Goal: Information Seeking & Learning: Learn about a topic

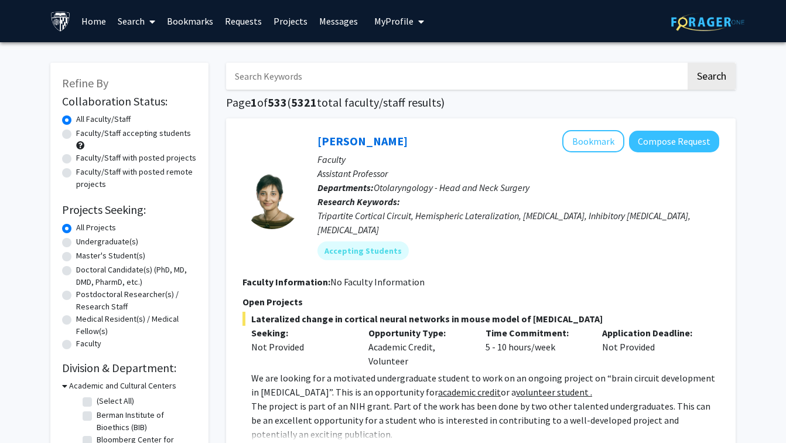
click at [497, 84] on input "Search Keywords" at bounding box center [456, 76] width 460 height 27
paste input "[PERSON_NAME], PhD"
type input "[PERSON_NAME], PhD"
click at [688, 63] on button "Search" at bounding box center [712, 76] width 48 height 27
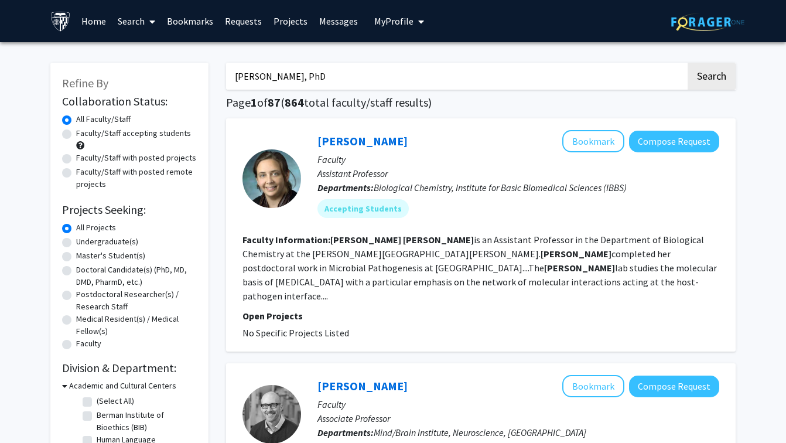
click at [473, 162] on p "Faculty" at bounding box center [519, 159] width 402 height 14
click at [404, 140] on link "[PERSON_NAME]" at bounding box center [363, 141] width 90 height 15
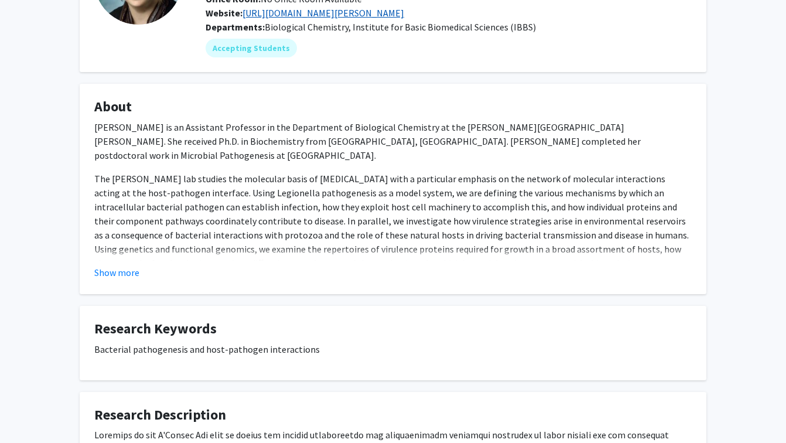
scroll to position [127, 0]
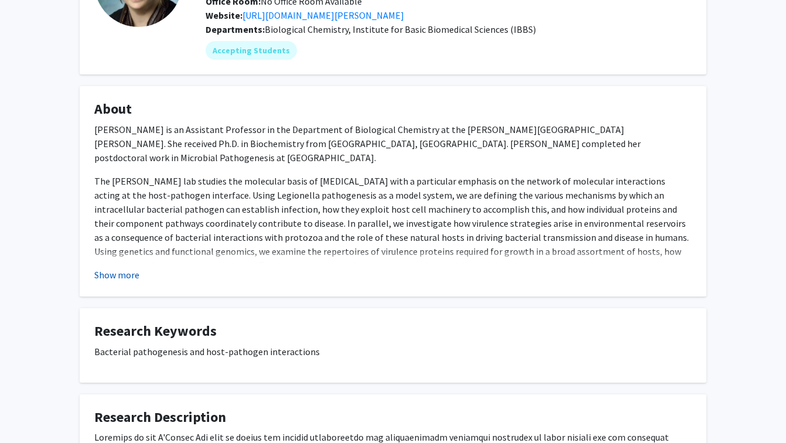
click at [111, 281] on button "Show more" at bounding box center [116, 275] width 45 height 14
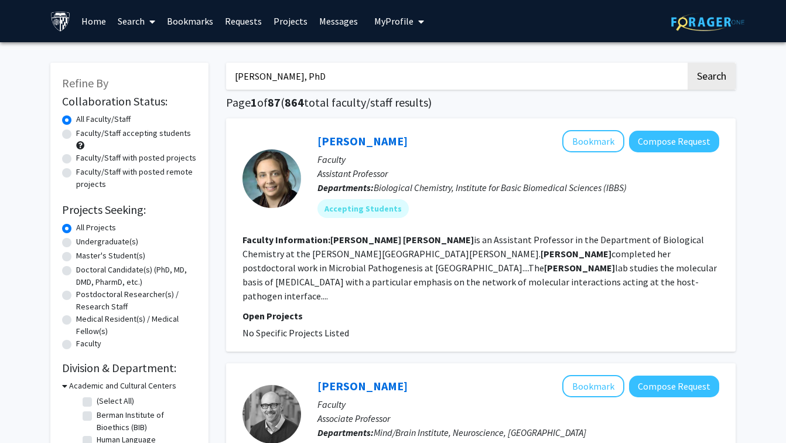
click at [286, 28] on link "Projects" at bounding box center [291, 21] width 46 height 41
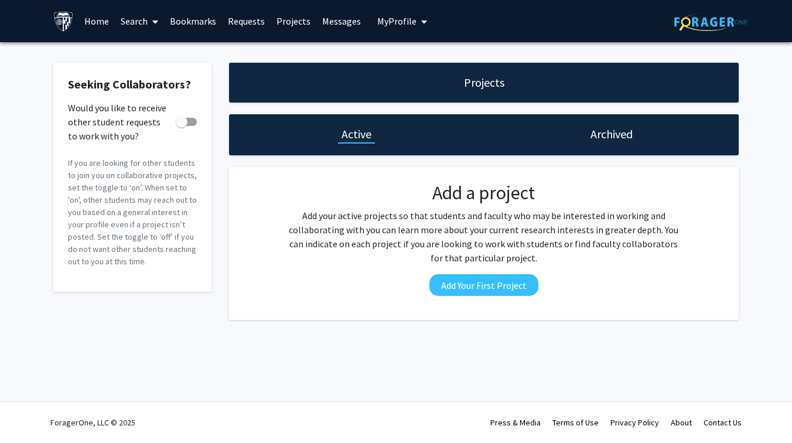
click at [91, 25] on link "Home" at bounding box center [97, 21] width 36 height 41
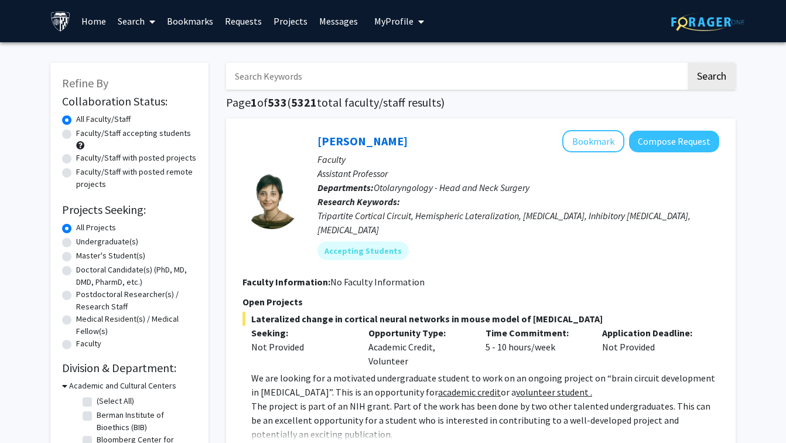
click at [116, 246] on label "Undergraduate(s)" at bounding box center [107, 242] width 62 height 12
click at [84, 243] on input "Undergraduate(s)" at bounding box center [80, 240] width 8 height 8
radio input "true"
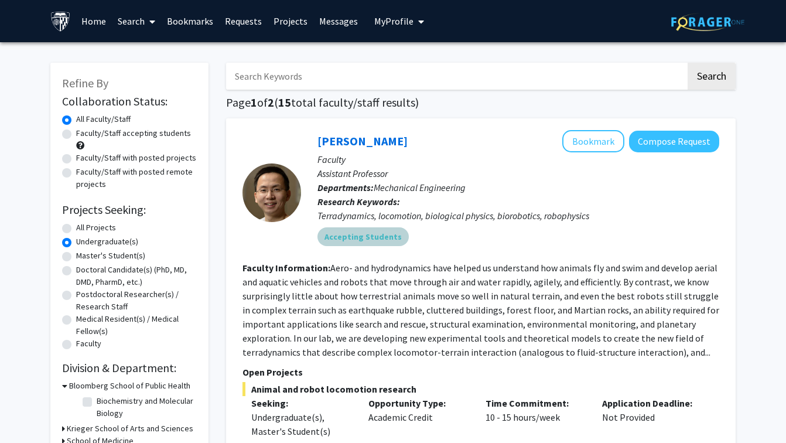
drag, startPoint x: 488, startPoint y: 247, endPoint x: 488, endPoint y: 208, distance: 39.3
click at [488, 213] on div "[PERSON_NAME] Bookmark Compose Request Faculty Assistant Professor Departments:…" at bounding box center [510, 192] width 418 height 125
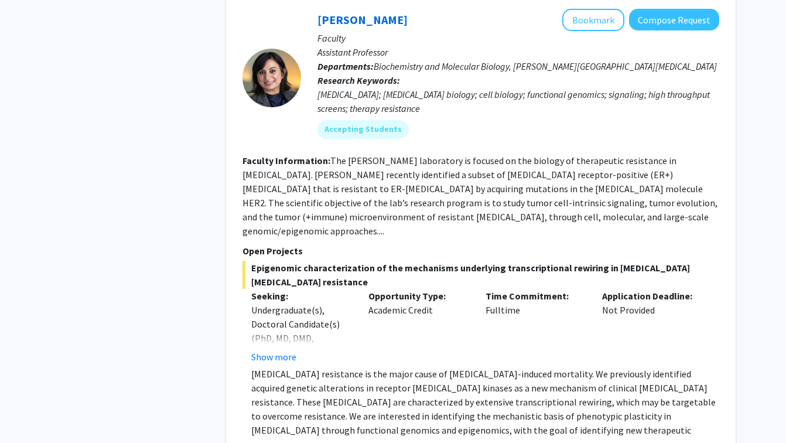
scroll to position [2259, 0]
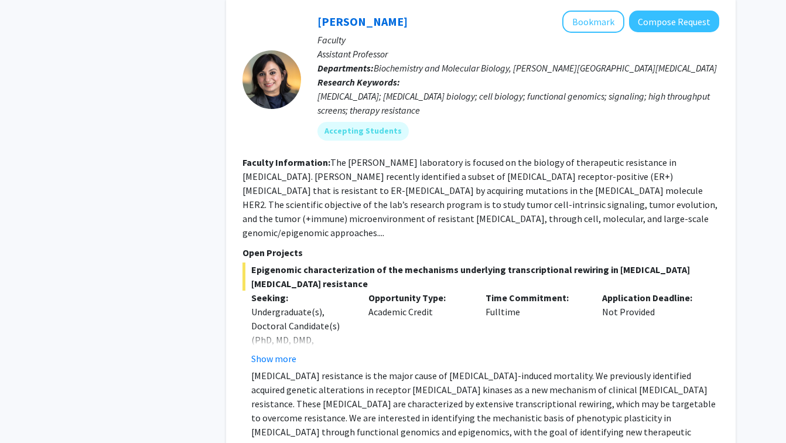
click at [280, 305] on fg-read-more "Undergraduate(s), Doctoral Candidate(s) (PhD, MD, DMD, PharmD, etc.), Postdocto…" at bounding box center [301, 335] width 100 height 61
click at [280, 352] on button "Show more" at bounding box center [273, 359] width 45 height 14
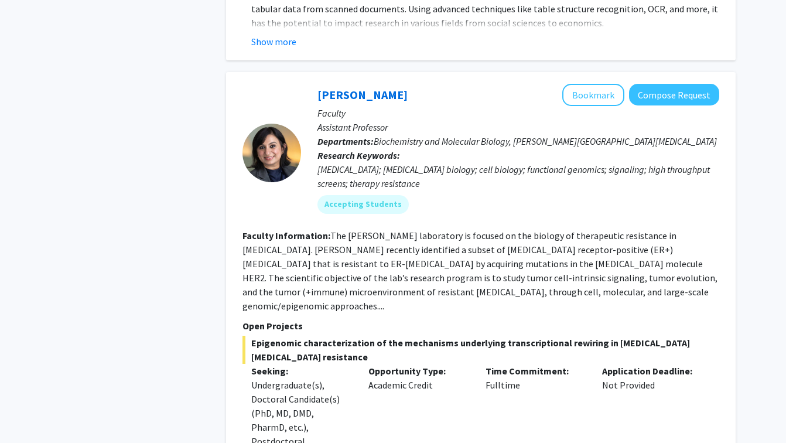
scroll to position [2112, 0]
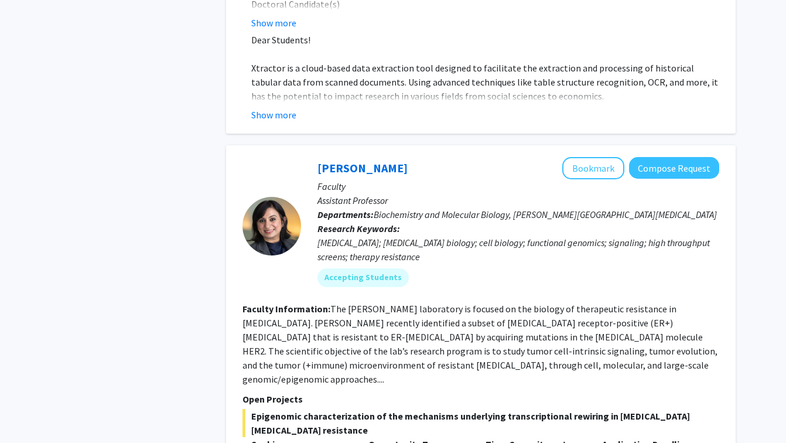
drag, startPoint x: 392, startPoint y: 122, endPoint x: 312, endPoint y: 123, distance: 80.3
click at [312, 157] on div "[PERSON_NAME] Bookmark Compose Request Faculty Assistant Professor Departments:…" at bounding box center [510, 226] width 418 height 139
copy link "[PERSON_NAME]"
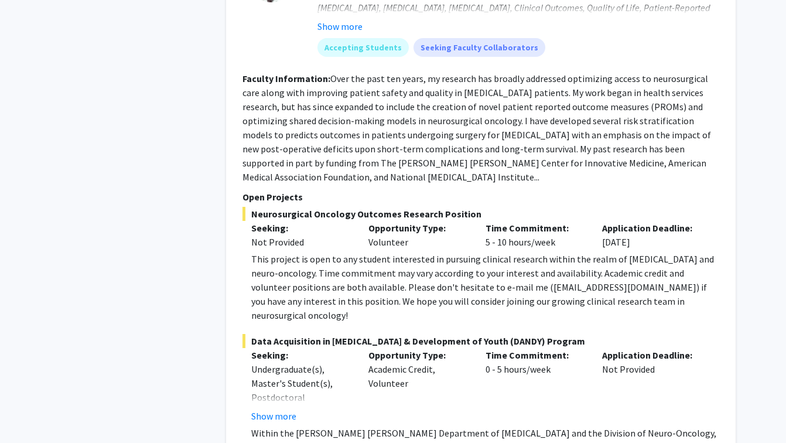
scroll to position [5162, 0]
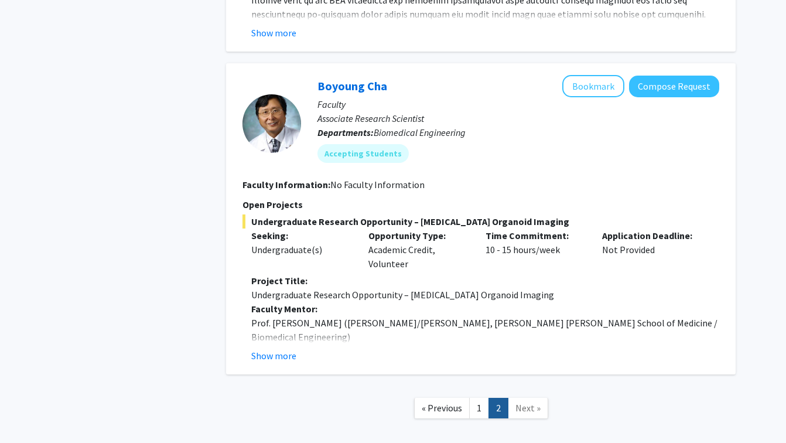
scroll to position [1806, 0]
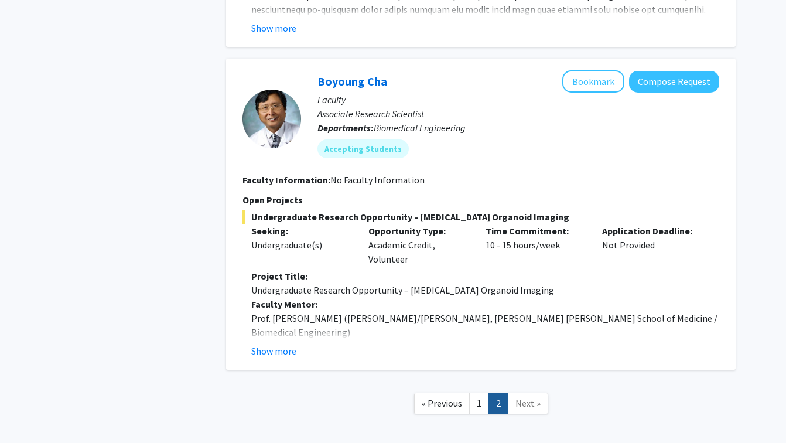
click at [527, 397] on span "Next »" at bounding box center [528, 403] width 25 height 12
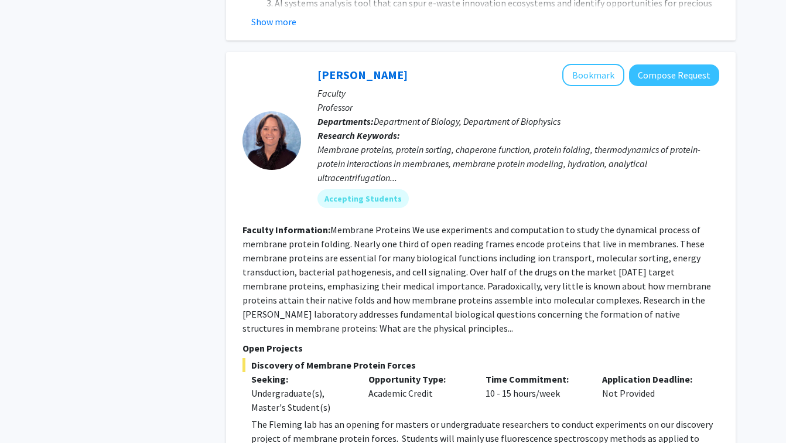
scroll to position [0, 0]
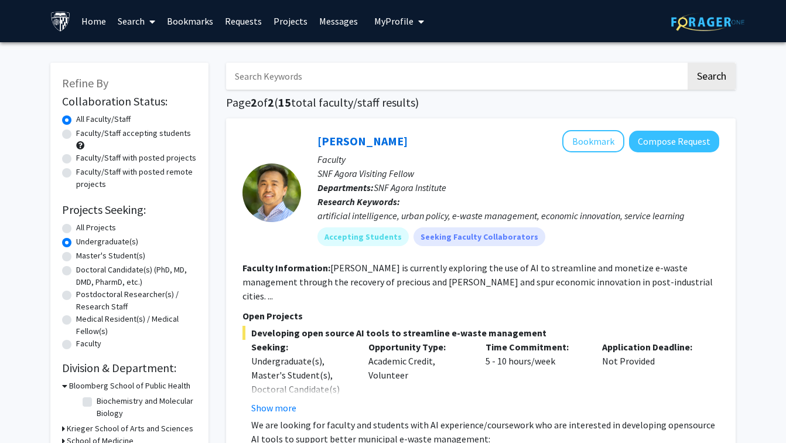
click at [101, 226] on label "All Projects" at bounding box center [96, 227] width 40 height 12
click at [84, 226] on input "All Projects" at bounding box center [80, 225] width 8 height 8
radio input "true"
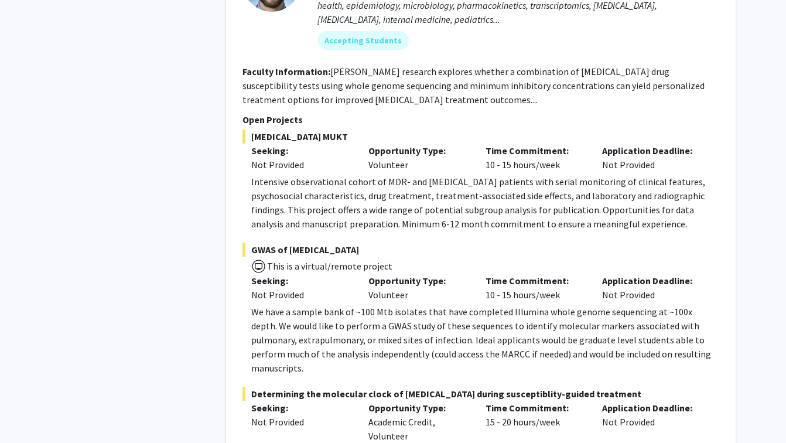
scroll to position [5640, 0]
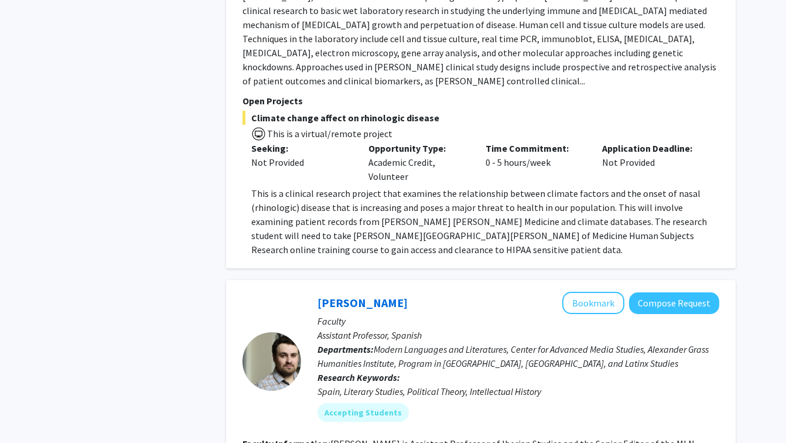
scroll to position [2588, 0]
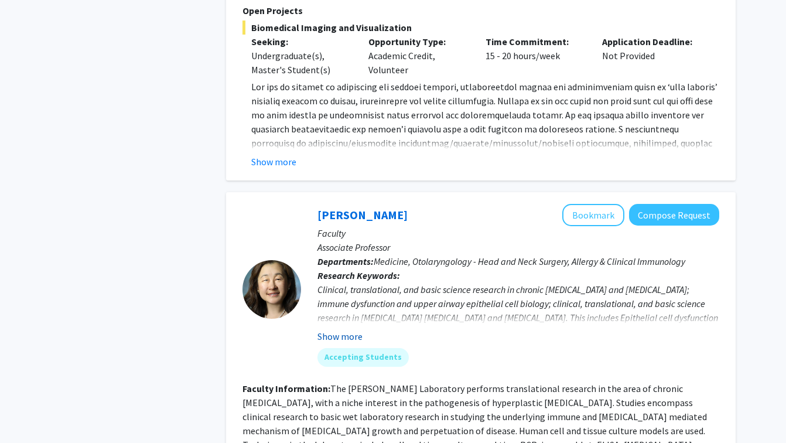
click at [346, 329] on button "Show more" at bounding box center [340, 336] width 45 height 14
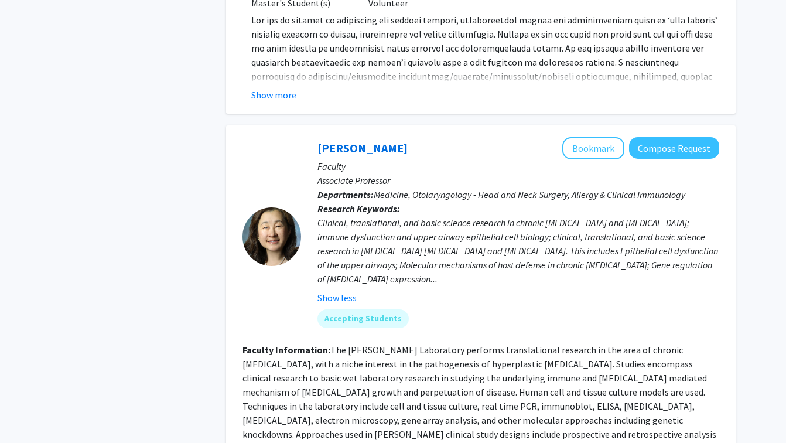
scroll to position [2649, 0]
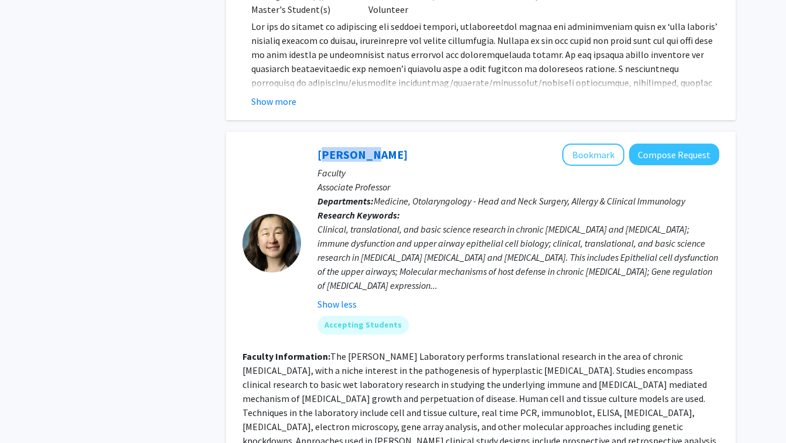
drag, startPoint x: 378, startPoint y: 92, endPoint x: 313, endPoint y: 93, distance: 65.0
click at [313, 144] on div "[PERSON_NAME] Bookmark Compose Request Faculty Associate Professor Departments:…" at bounding box center [510, 244] width 418 height 200
copy link "[PERSON_NAME]"
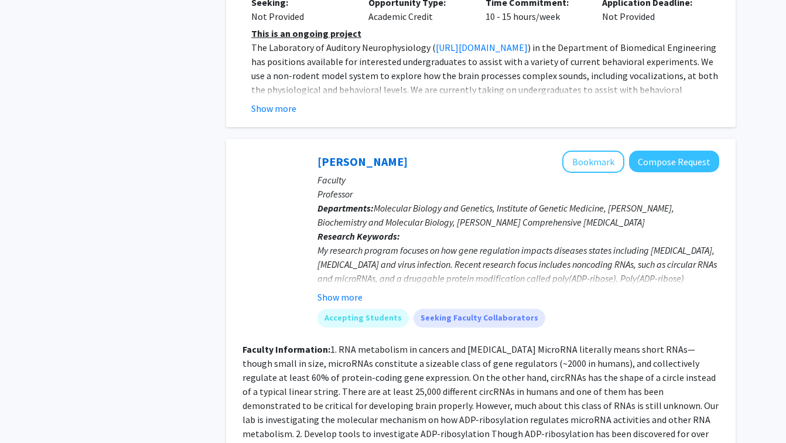
scroll to position [4333, 0]
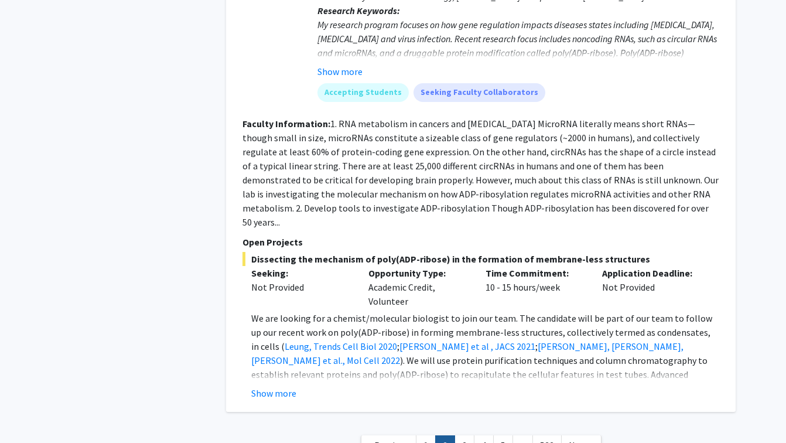
click at [469, 424] on nav "« Previous 1 2 3 4 5 ... 533 Next »" at bounding box center [481, 447] width 510 height 47
click at [469, 435] on link "3" at bounding box center [465, 445] width 20 height 21
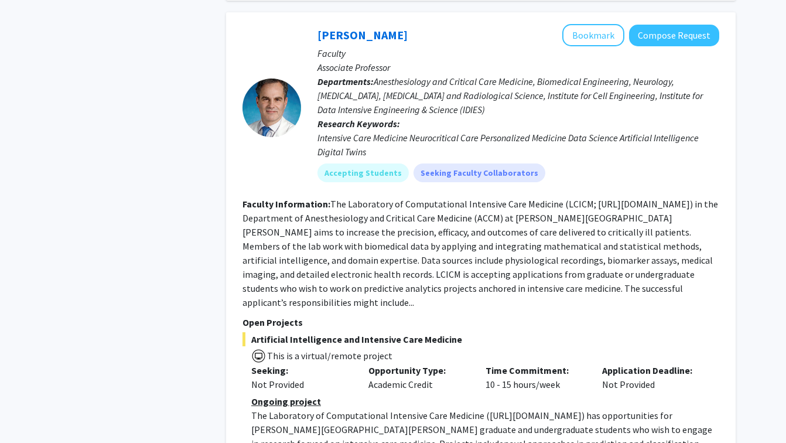
scroll to position [3656, 0]
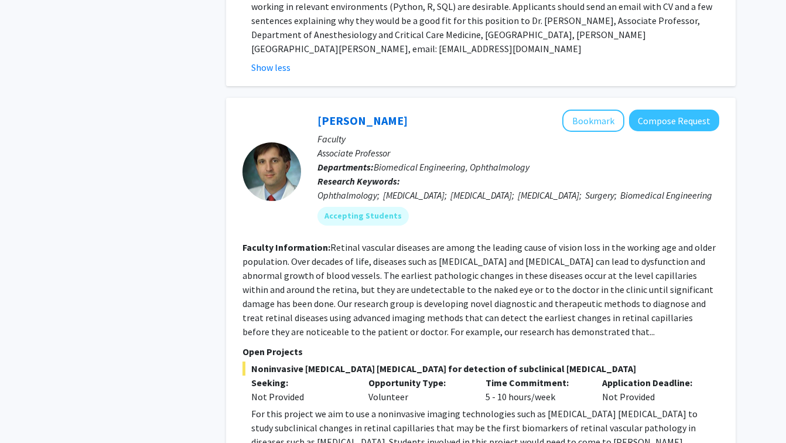
scroll to position [4239, 0]
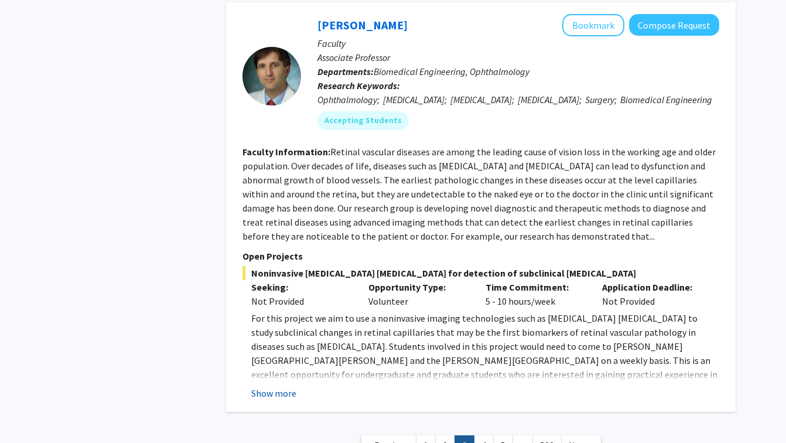
click at [272, 386] on button "Show more" at bounding box center [273, 393] width 45 height 14
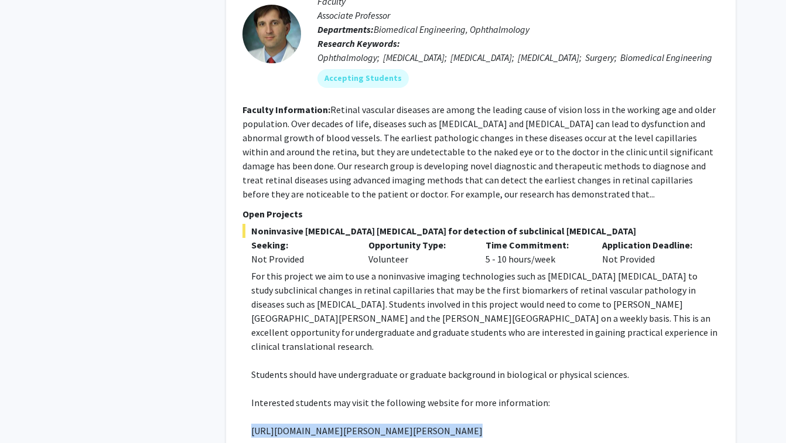
scroll to position [4286, 0]
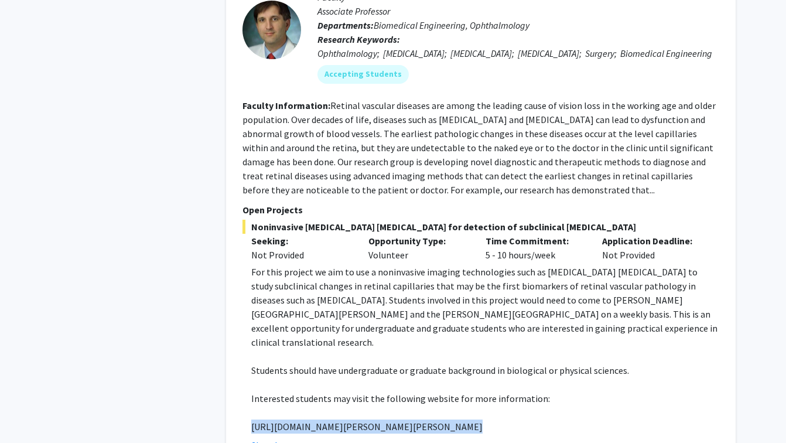
copy p "[URL][DOMAIN_NAME][PERSON_NAME][PERSON_NAME]"
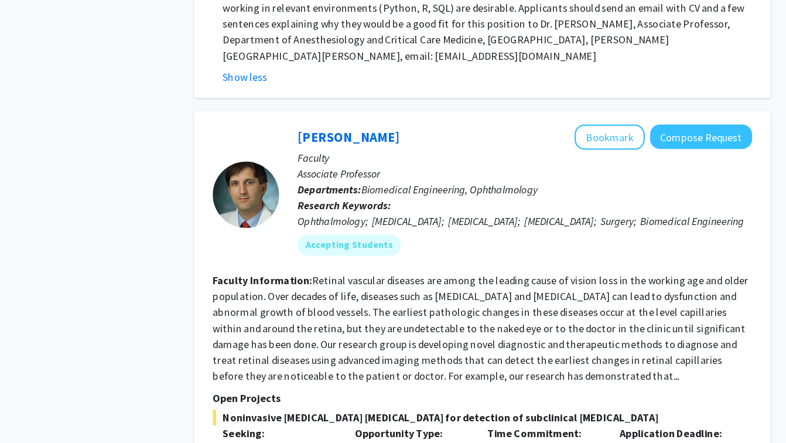
scroll to position [4138, 0]
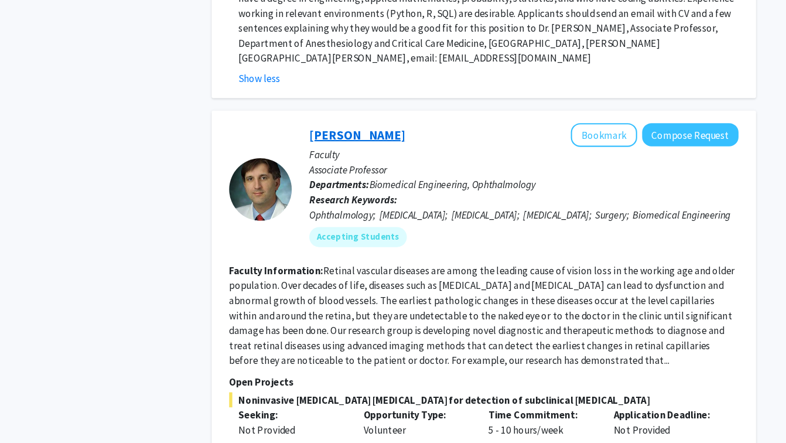
click at [364, 119] on link "[PERSON_NAME]" at bounding box center [363, 126] width 90 height 15
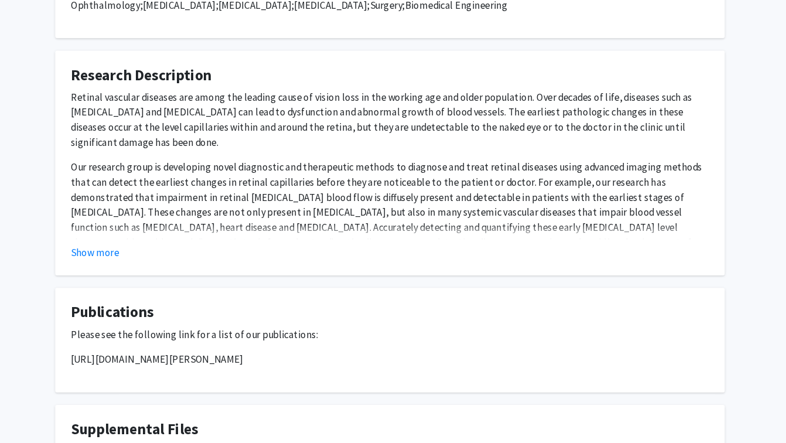
scroll to position [628, 0]
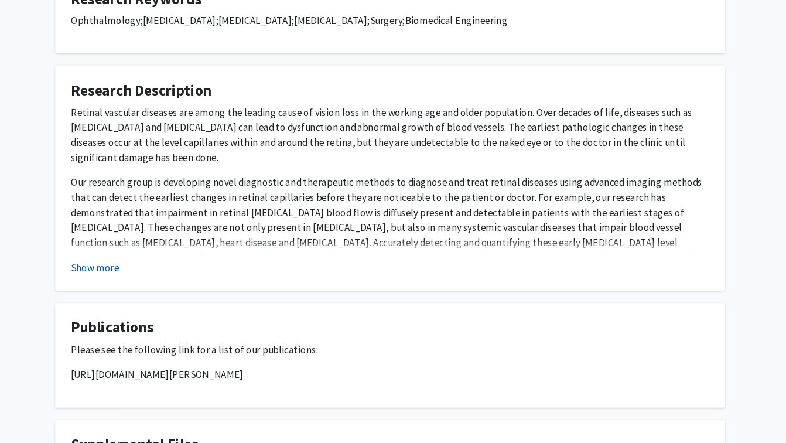
click at [127, 254] on button "Show more" at bounding box center [116, 250] width 45 height 14
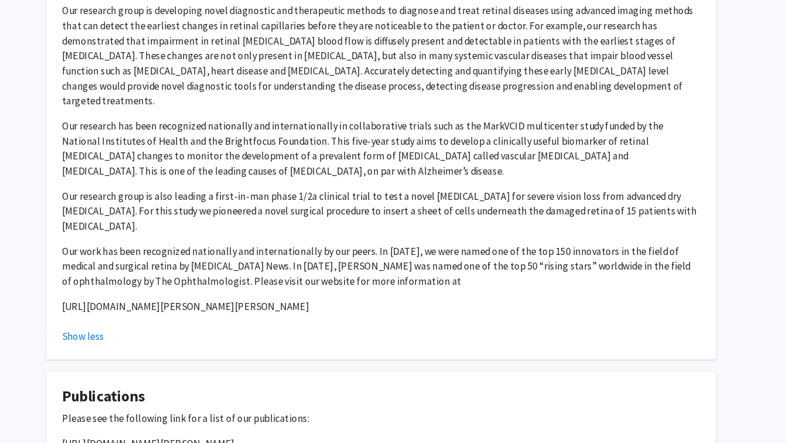
scroll to position [688, 0]
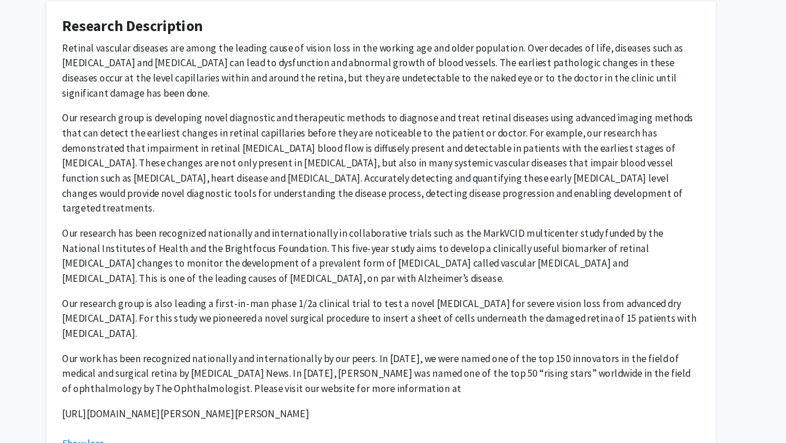
click at [279, 408] on div "Show less" at bounding box center [393, 415] width 598 height 14
click at [256, 383] on div "Retinal vascular diseases are among the leading cause of vision loss in the wor…" at bounding box center [393, 221] width 598 height 366
click at [249, 380] on p "[URL][DOMAIN_NAME][PERSON_NAME][PERSON_NAME]" at bounding box center [393, 387] width 598 height 14
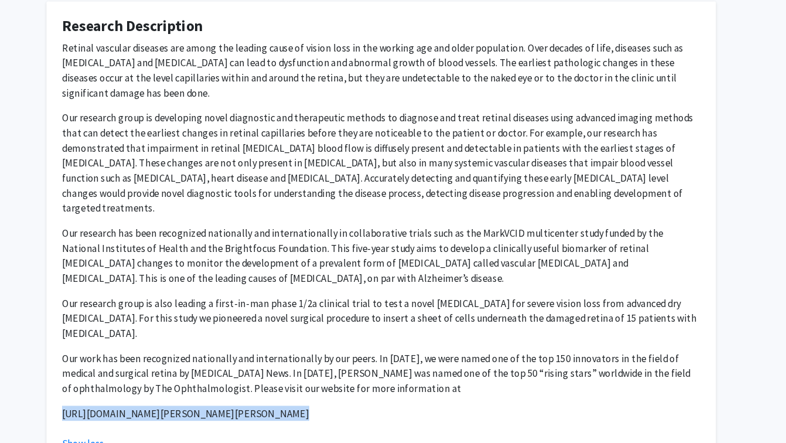
click at [249, 380] on p "[URL][DOMAIN_NAME][PERSON_NAME][PERSON_NAME]" at bounding box center [393, 387] width 598 height 14
copy div "[URL][DOMAIN_NAME][PERSON_NAME][PERSON_NAME]"
